Goal: Transaction & Acquisition: Register for event/course

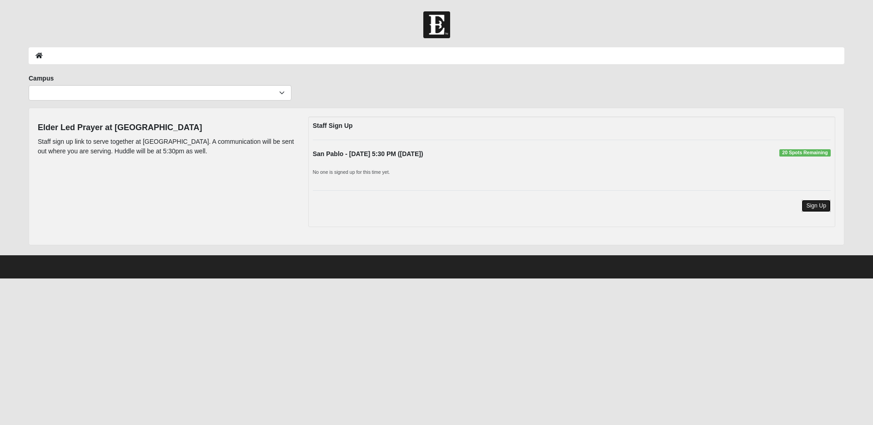
click at [811, 206] on link "Sign Up" at bounding box center [816, 206] width 29 height 12
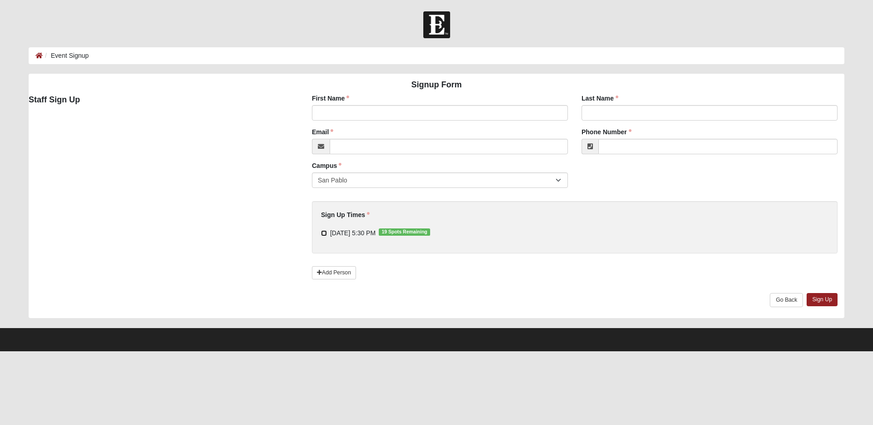
click at [324, 235] on input "[DATE] 5:30 PM 19 Spots Remaining" at bounding box center [324, 233] width 6 height 6
checkbox input "true"
click at [540, 117] on input "First Name" at bounding box center [440, 112] width 256 height 15
click at [498, 115] on input "First Name" at bounding box center [440, 112] width 256 height 15
type input "Bruna"
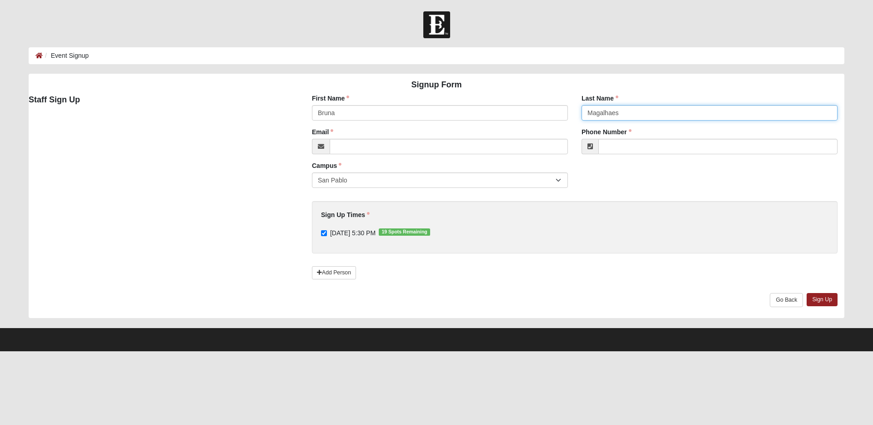
type input "Magalhaes"
click at [480, 142] on input "Email" at bounding box center [449, 146] width 238 height 15
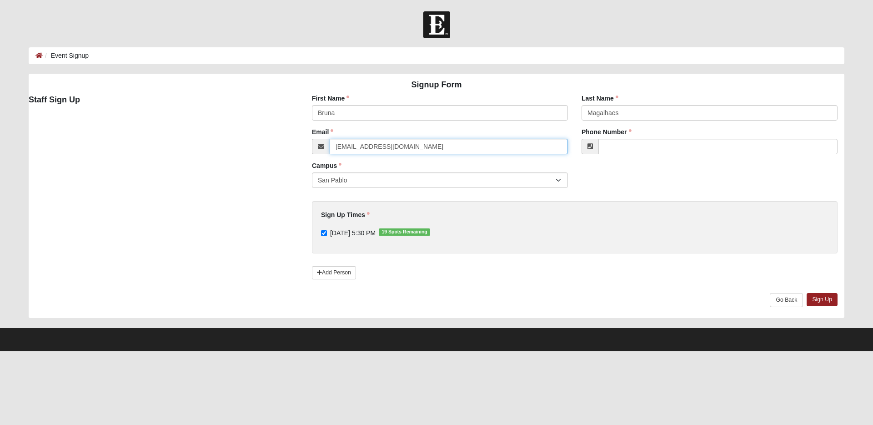
type input "[EMAIL_ADDRESS][DOMAIN_NAME]"
type input "[PHONE_NUMBER]"
click at [641, 269] on div "Add Person" at bounding box center [574, 278] width 539 height 30
click at [824, 298] on link "Sign Up" at bounding box center [822, 299] width 31 height 13
